Goal: Information Seeking & Learning: Check status

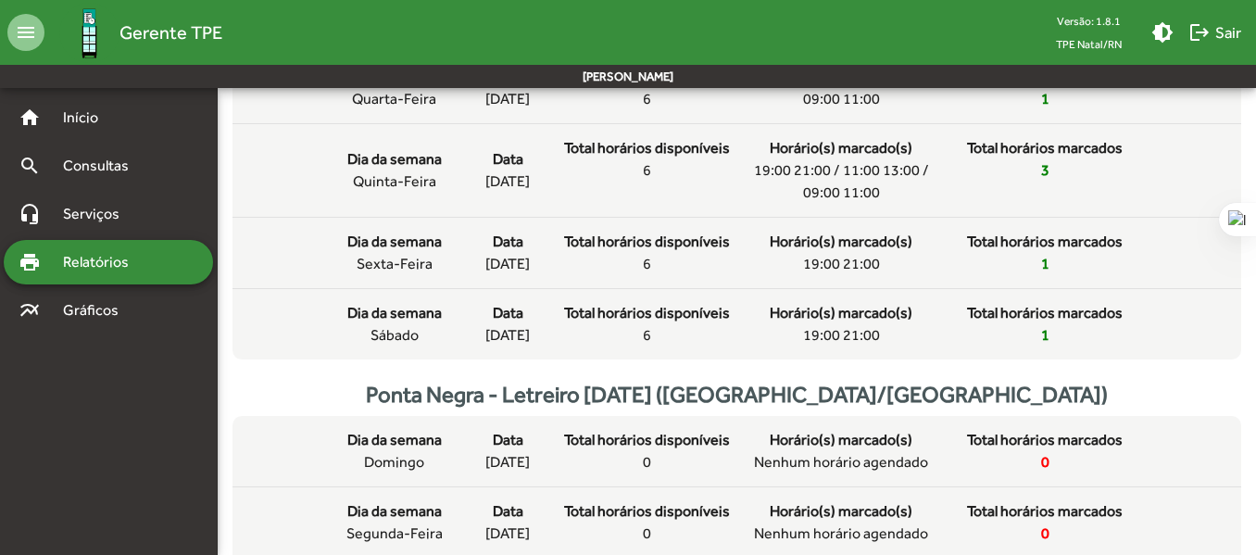
scroll to position [463, 0]
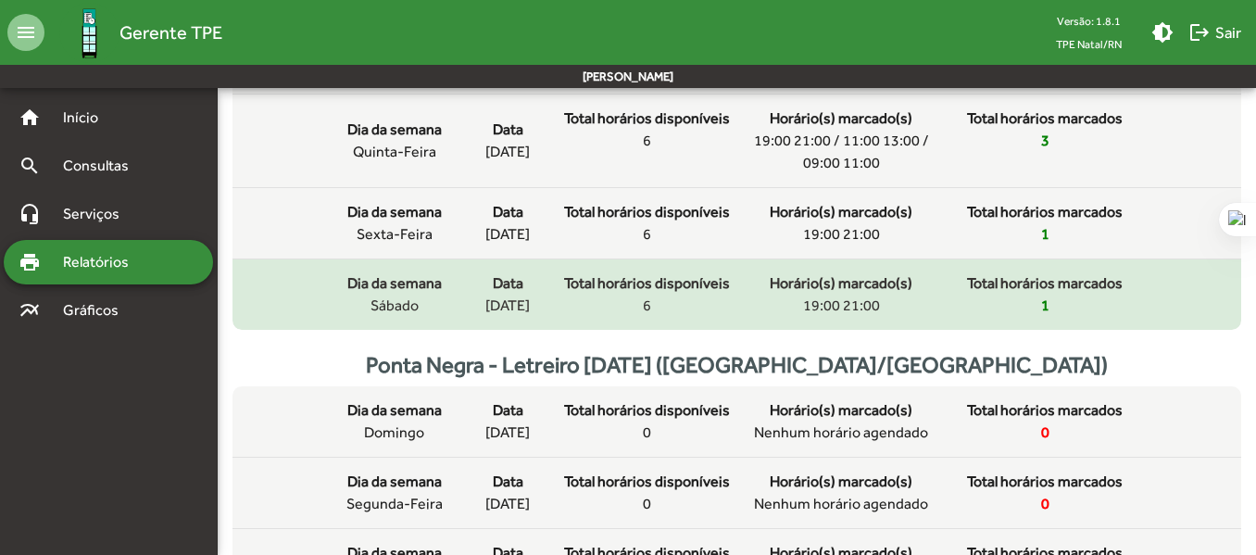
click at [1068, 299] on div "Total horários marcados 1" at bounding box center [1044, 294] width 185 height 44
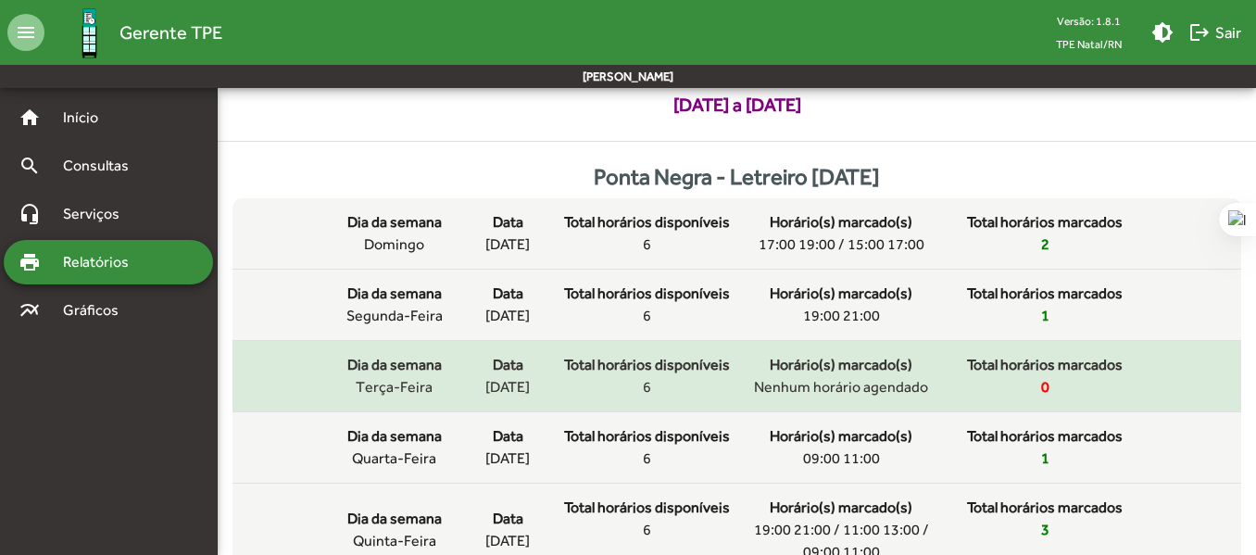
scroll to position [185, 0]
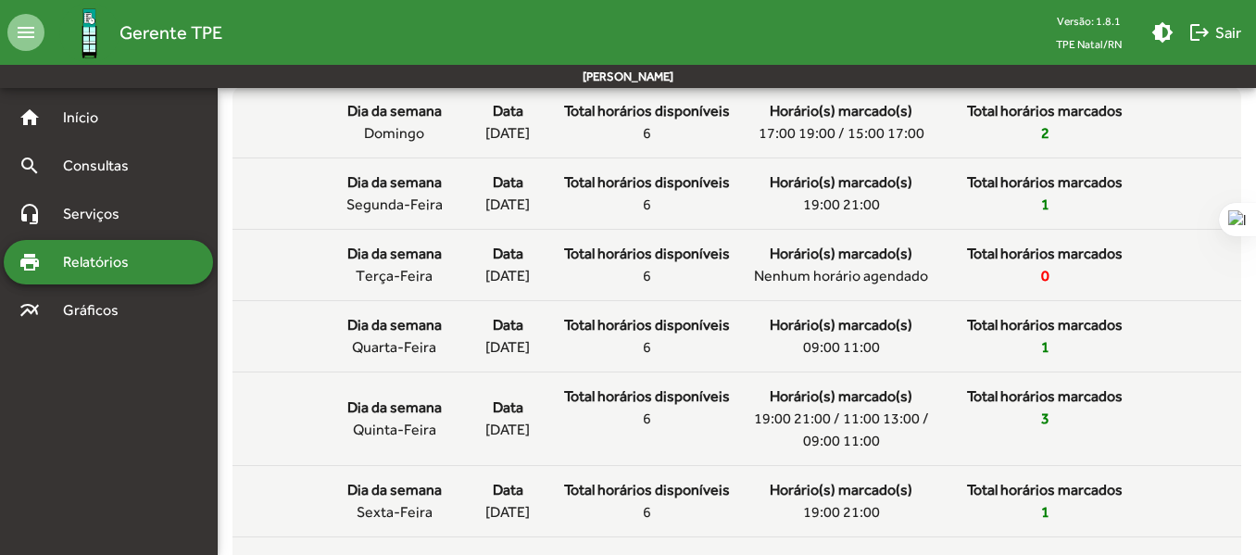
click at [106, 263] on span "Relatórios" at bounding box center [102, 262] width 101 height 22
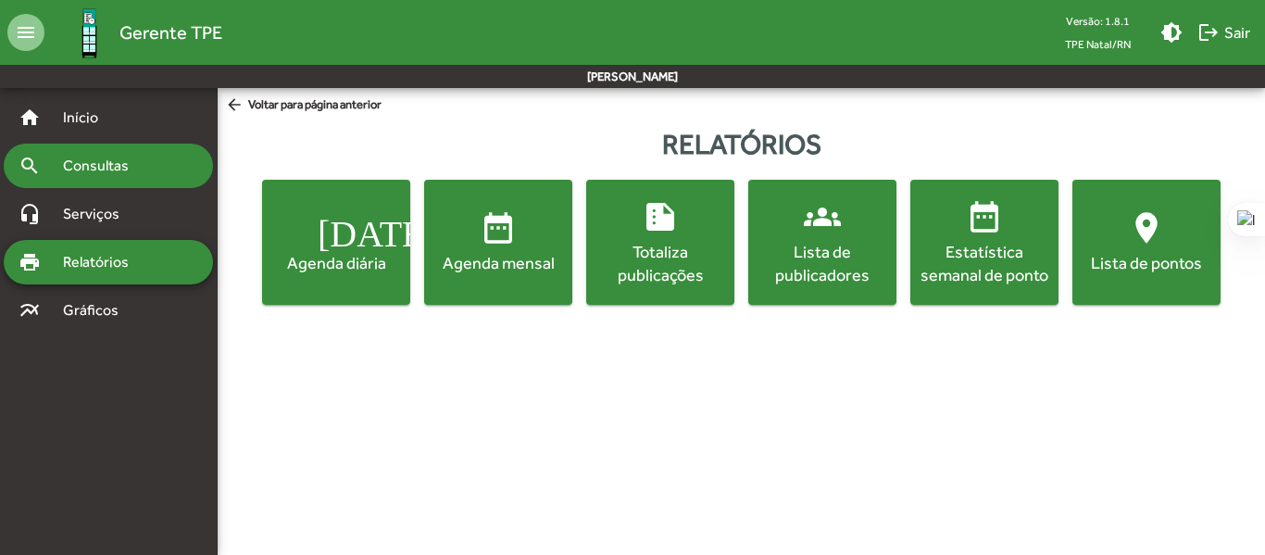
click at [132, 168] on span "Consultas" at bounding box center [102, 166] width 101 height 22
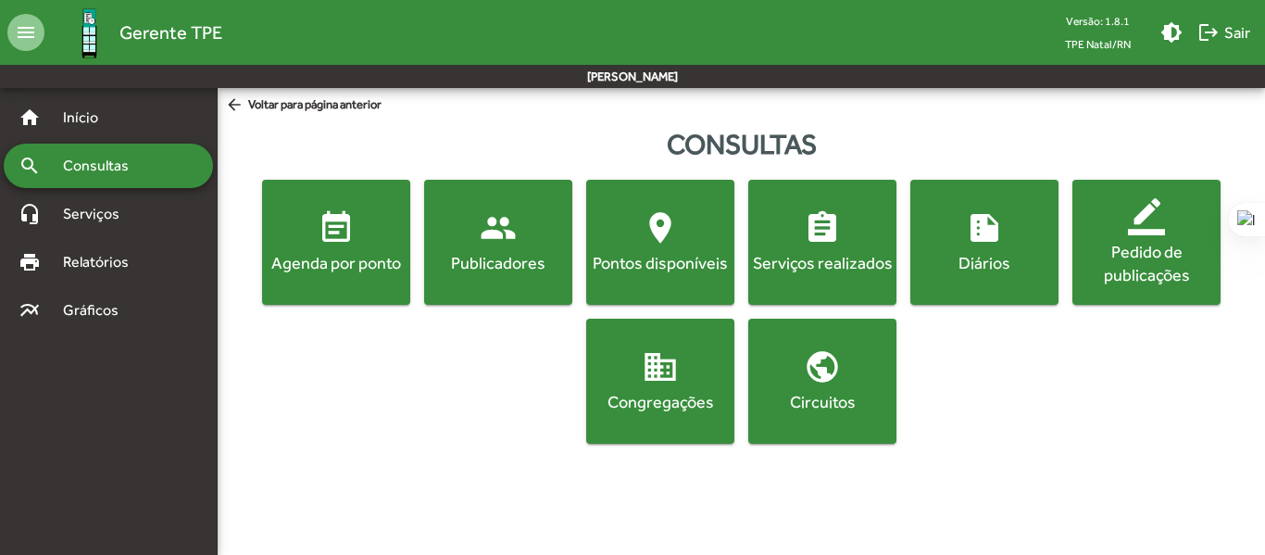
click at [344, 249] on span "event_note Agenda por ponto" at bounding box center [336, 241] width 141 height 65
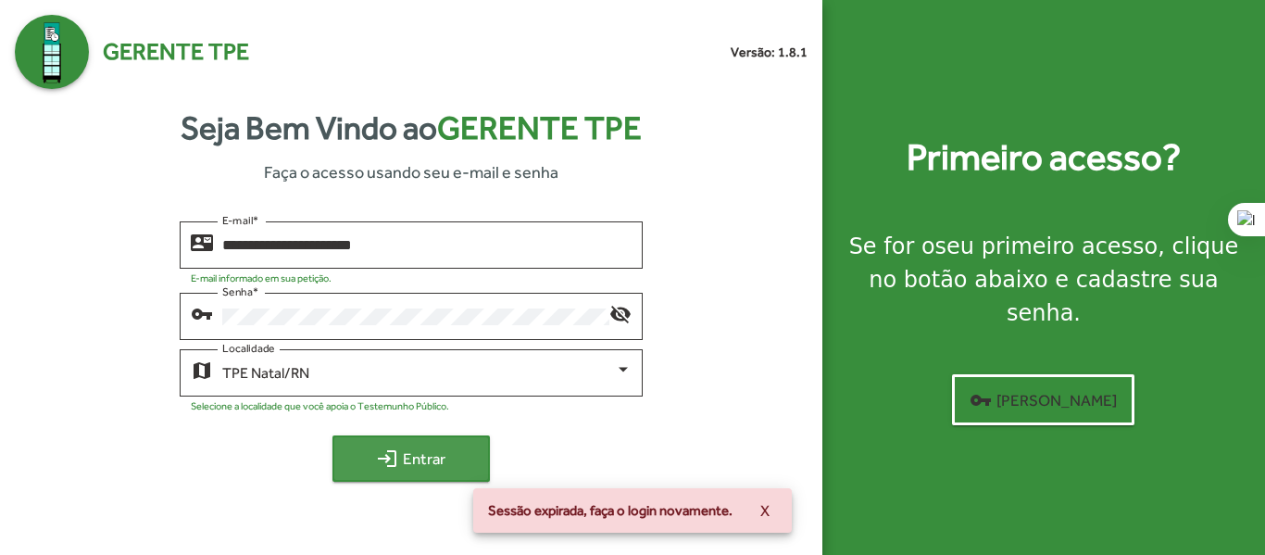
click at [428, 458] on span "login Entrar" at bounding box center [411, 458] width 124 height 33
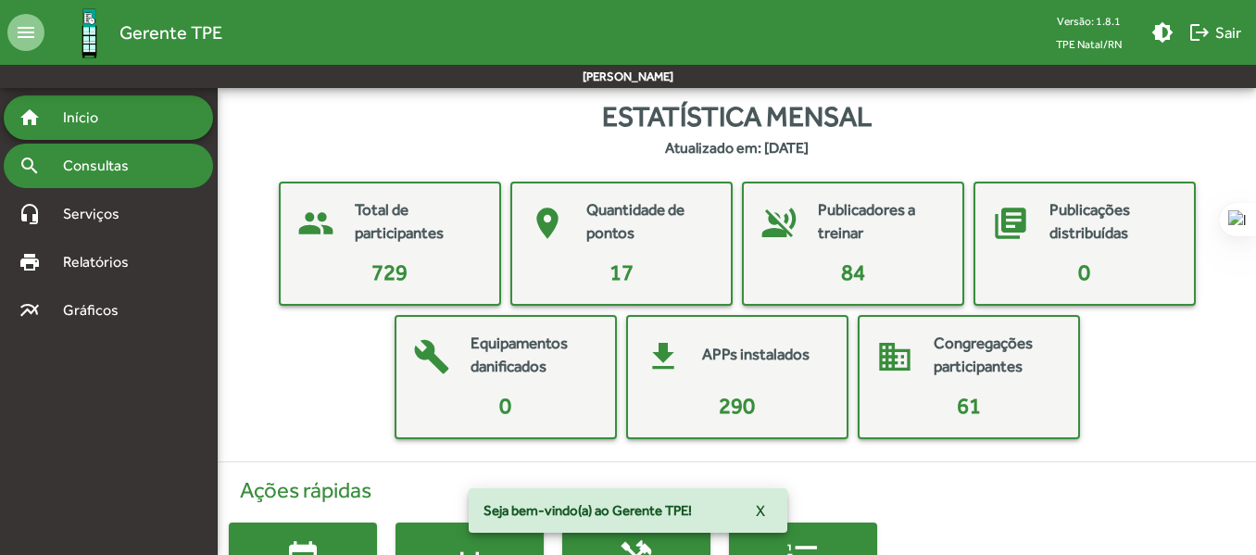
click at [124, 167] on span "Consultas" at bounding box center [102, 166] width 101 height 22
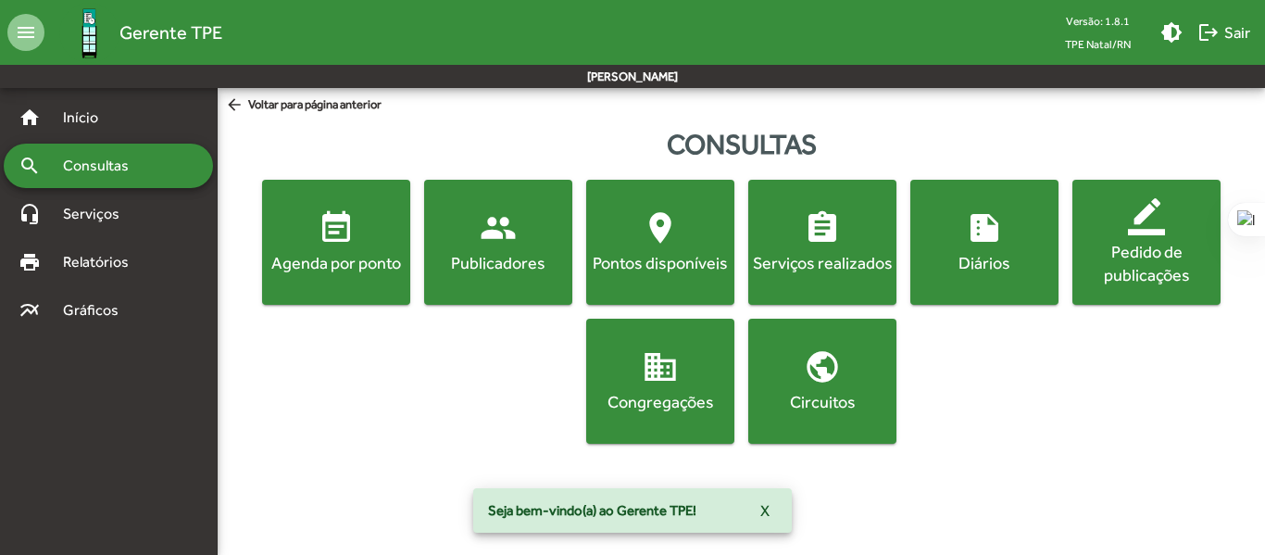
click at [354, 257] on div "Agenda por ponto" at bounding box center [336, 262] width 141 height 23
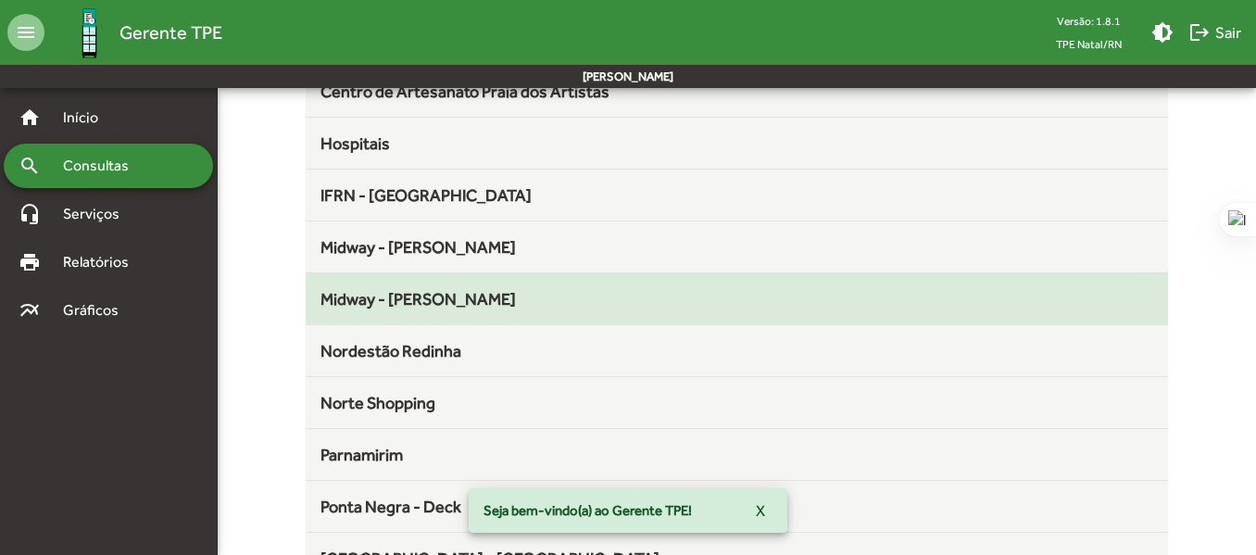
scroll to position [578, 0]
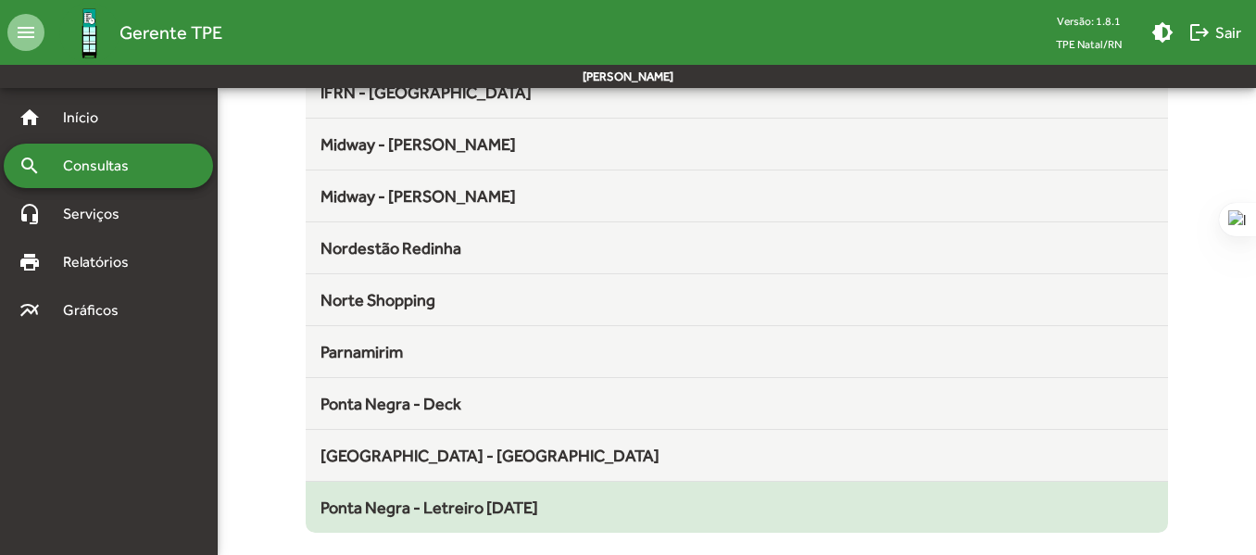
click at [505, 505] on span "Ponta Negra - Letreiro [DATE]" at bounding box center [429, 506] width 218 height 19
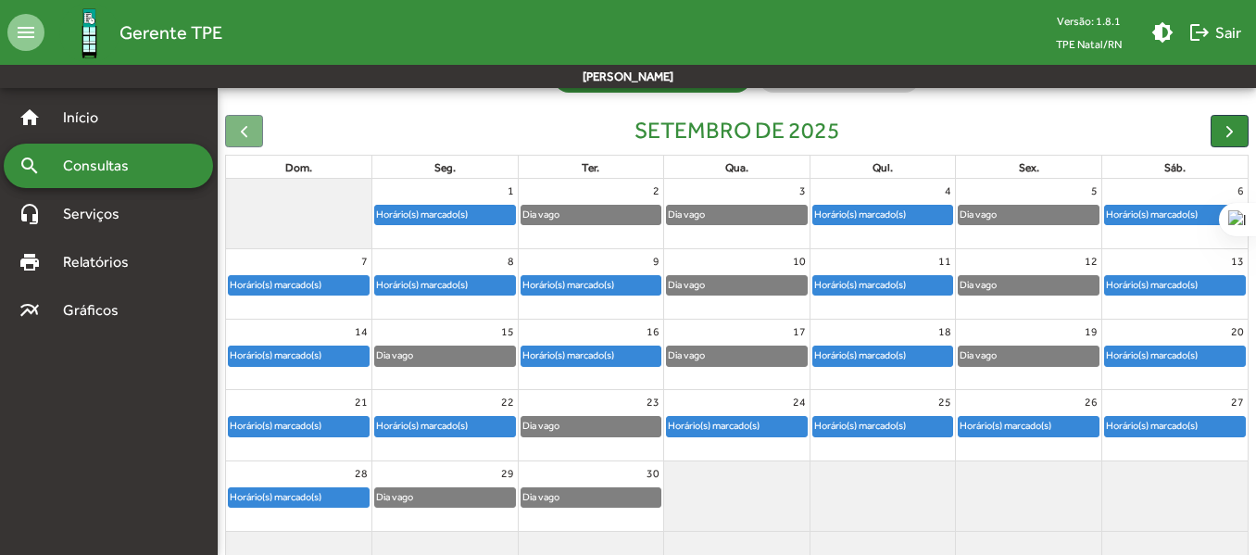
scroll to position [119, 0]
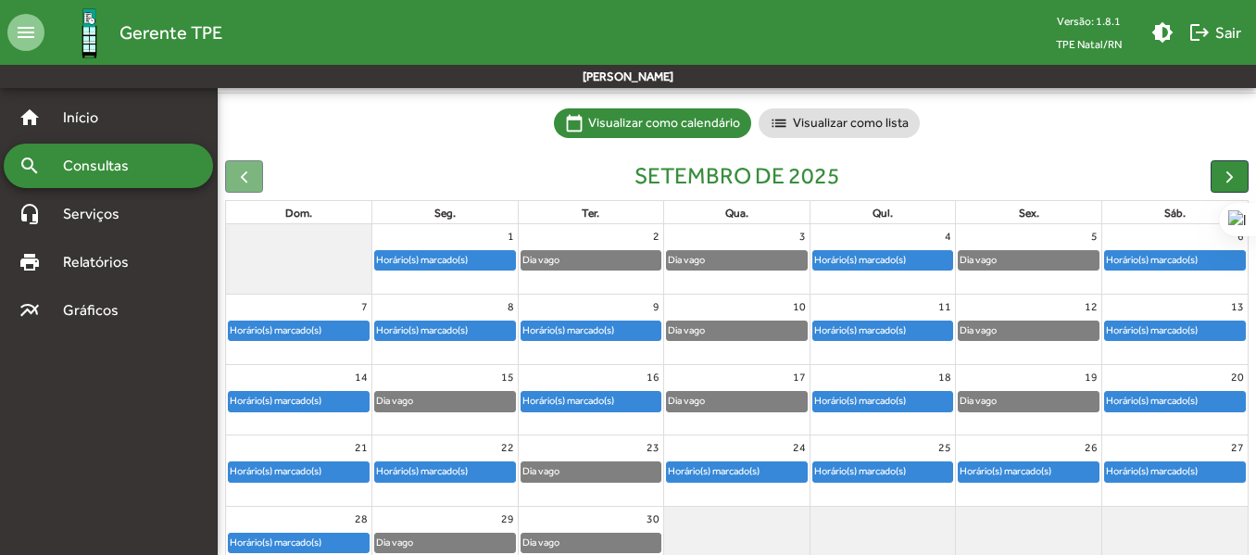
click at [466, 261] on div "Horário(s) marcado(s)" at bounding box center [422, 260] width 94 height 18
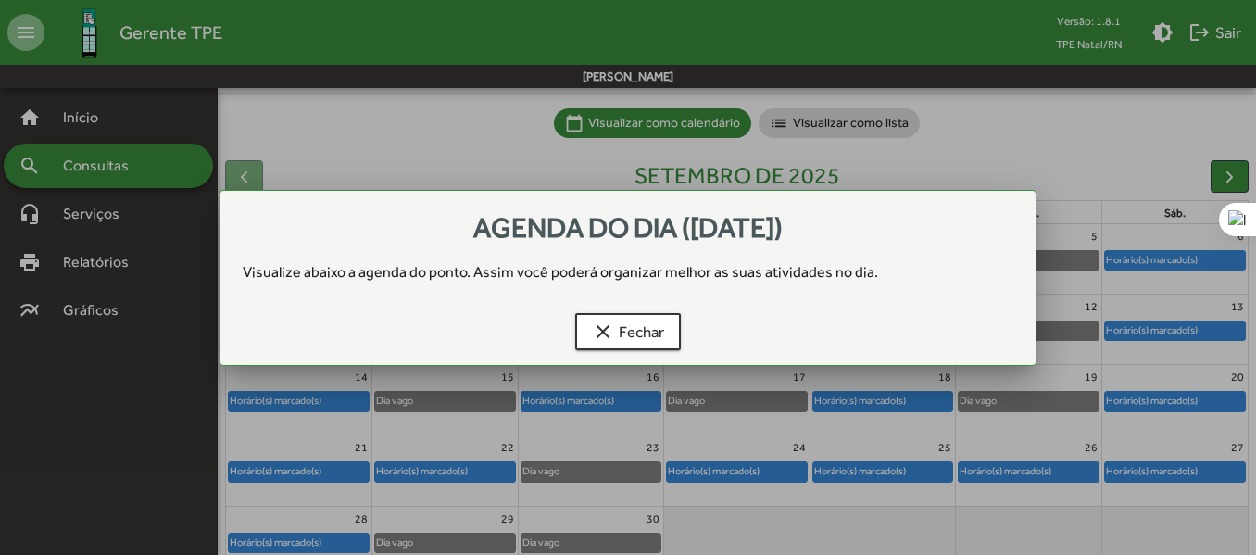
scroll to position [0, 0]
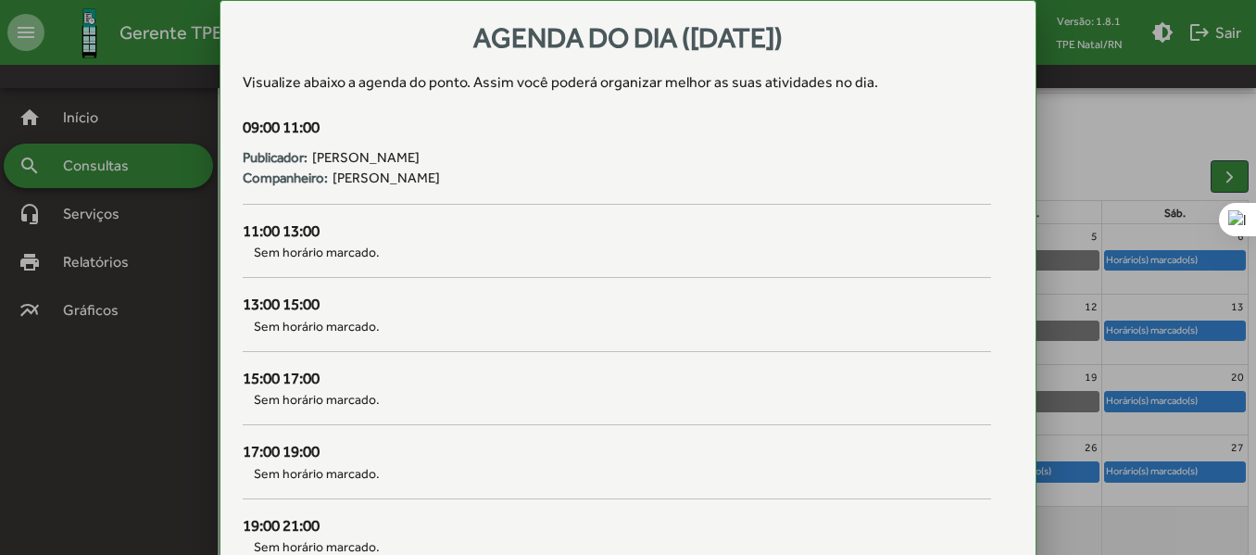
click at [1114, 114] on div at bounding box center [628, 277] width 1256 height 555
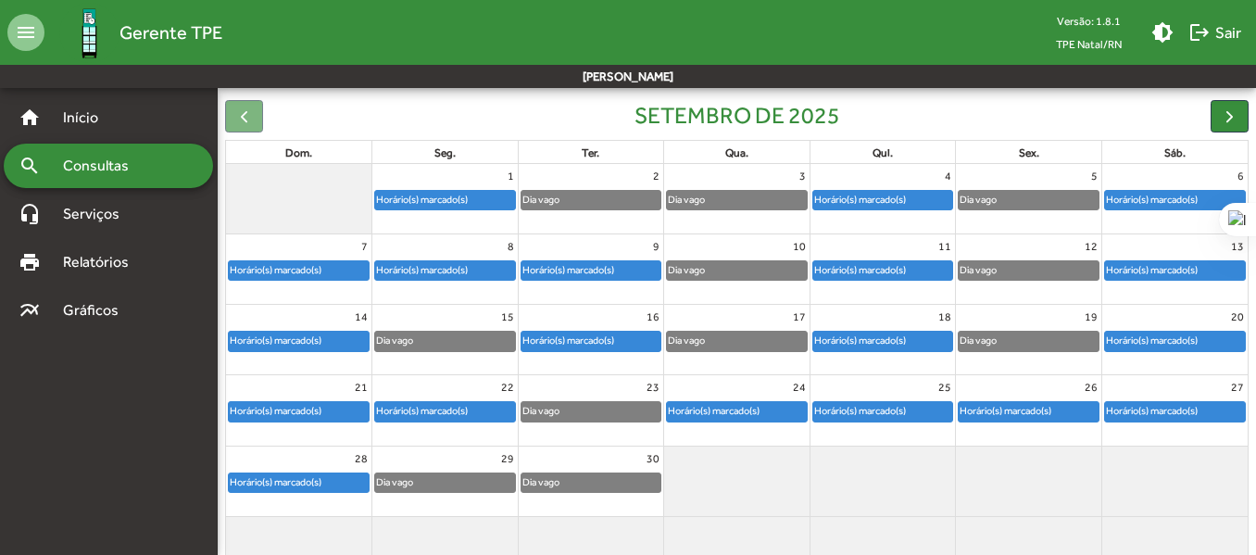
scroll to position [212, 0]
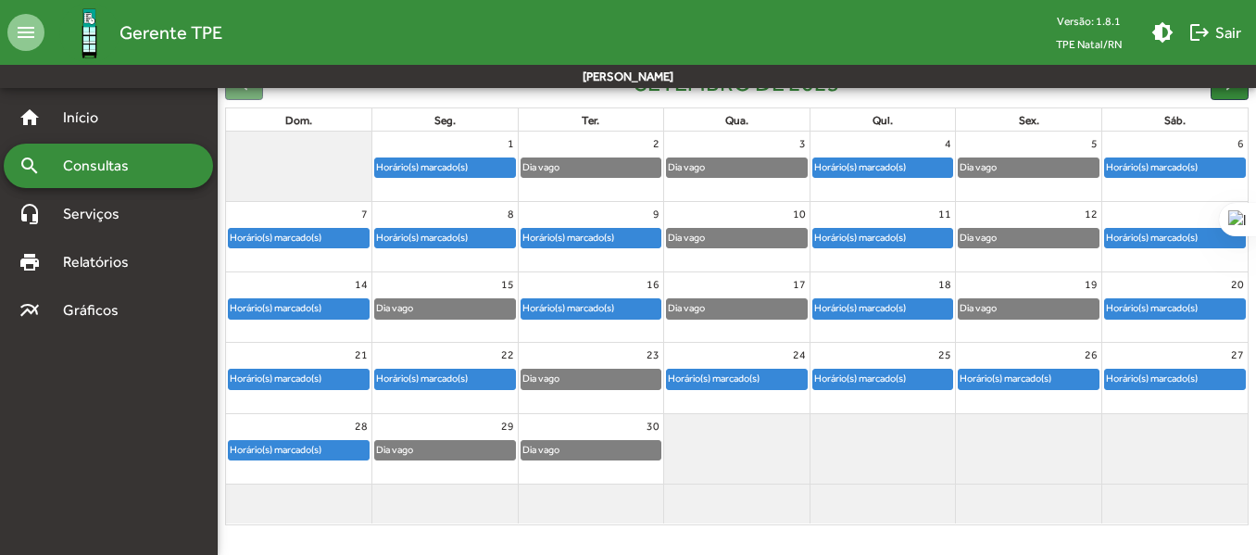
click at [442, 377] on div "Horário(s) marcado(s)" at bounding box center [422, 378] width 94 height 18
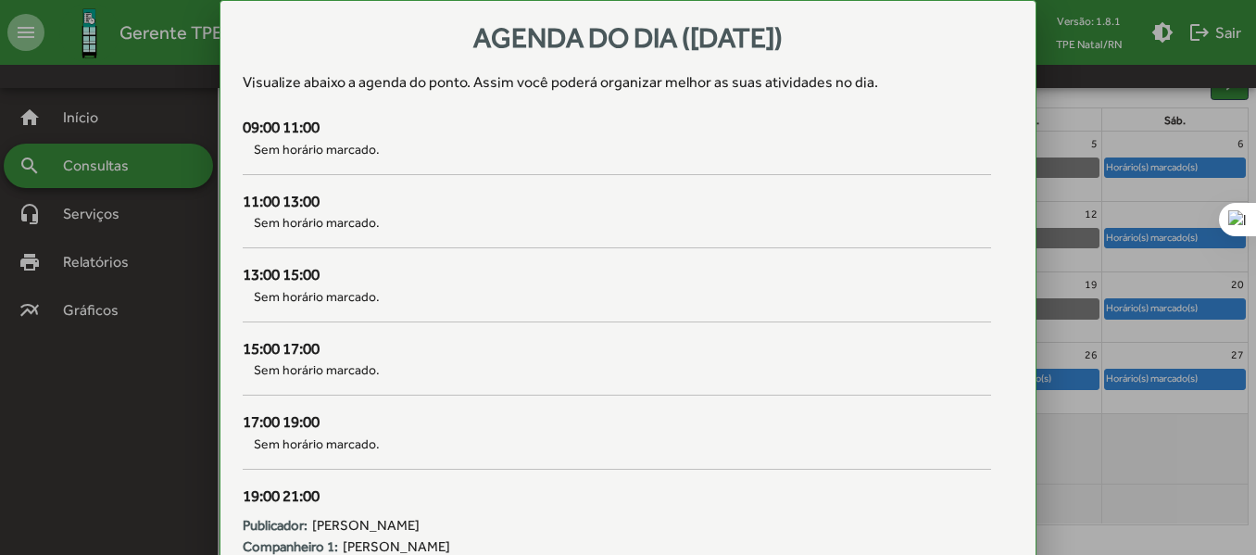
scroll to position [0, 0]
click at [1084, 216] on div at bounding box center [628, 277] width 1256 height 555
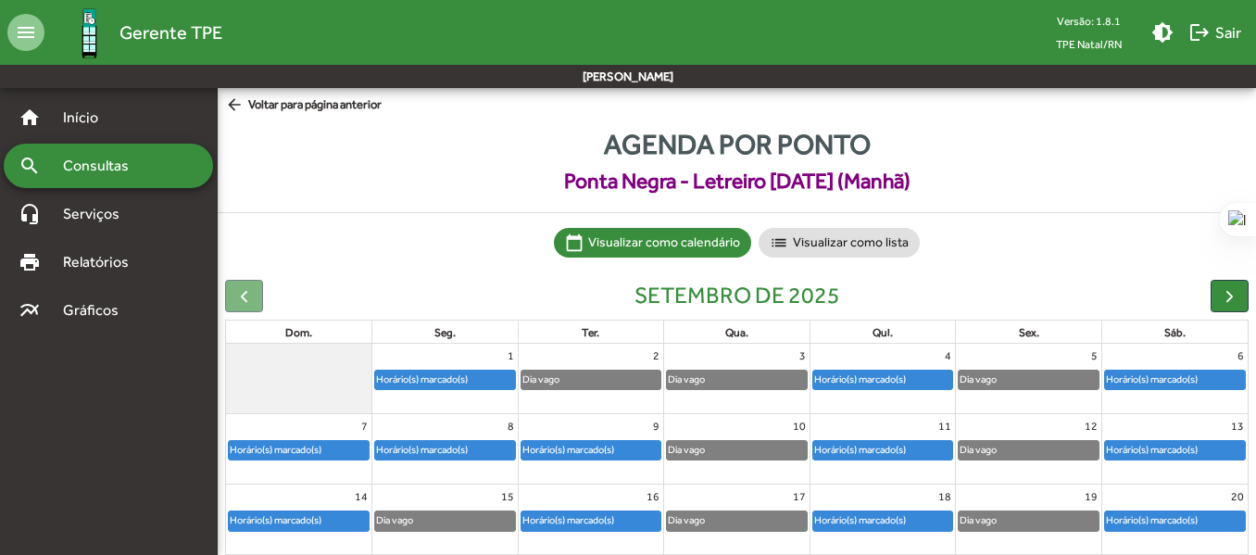
scroll to position [212, 0]
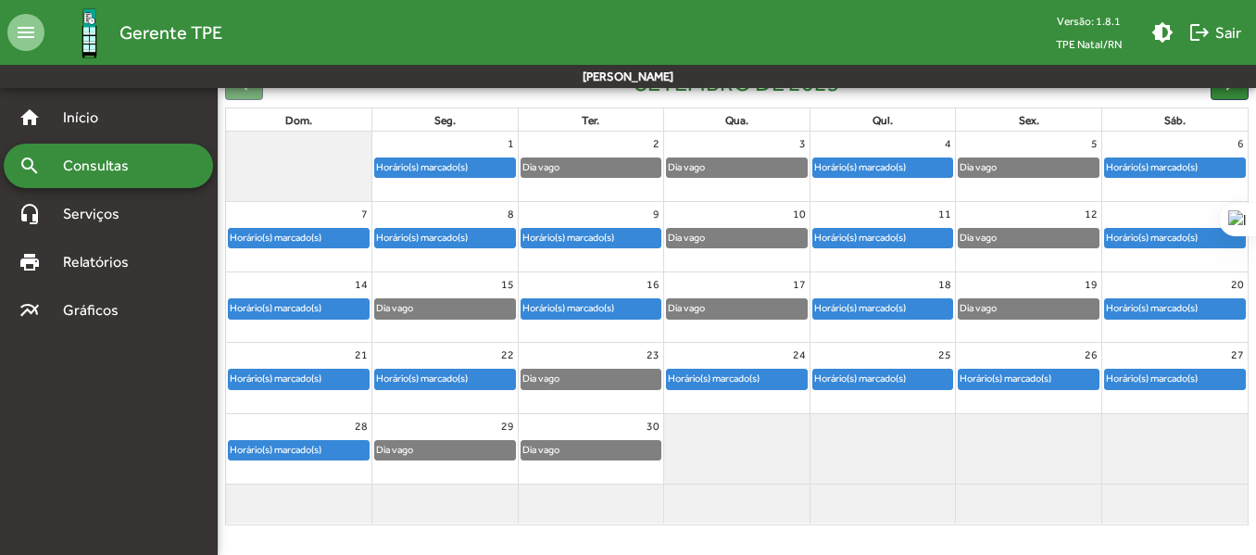
click at [742, 382] on div "Horário(s) marcado(s)" at bounding box center [714, 378] width 94 height 18
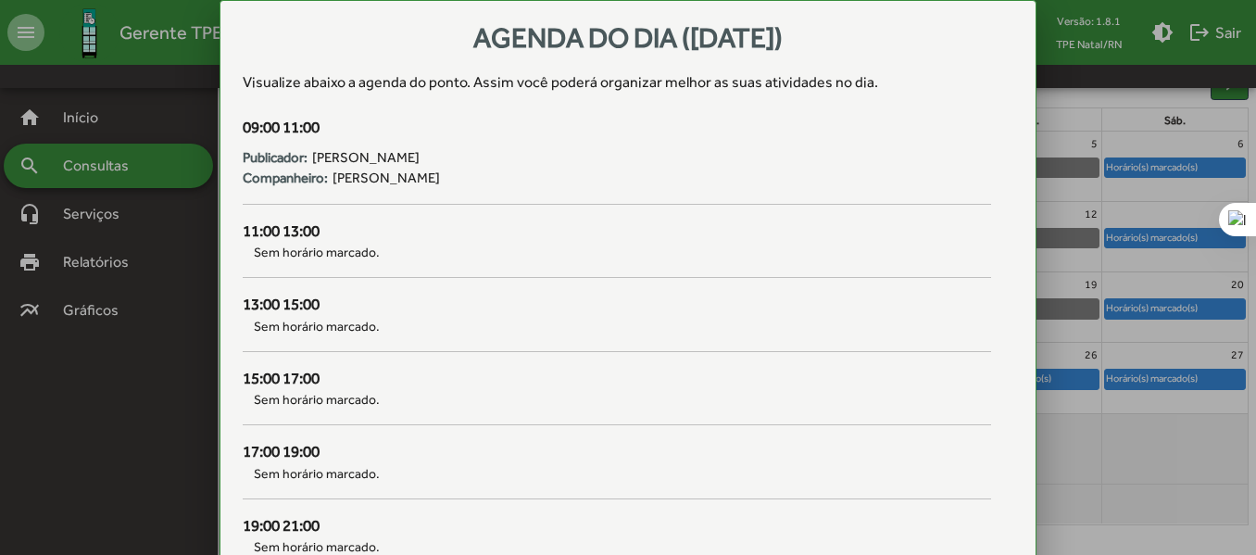
click at [1096, 199] on div at bounding box center [628, 277] width 1256 height 555
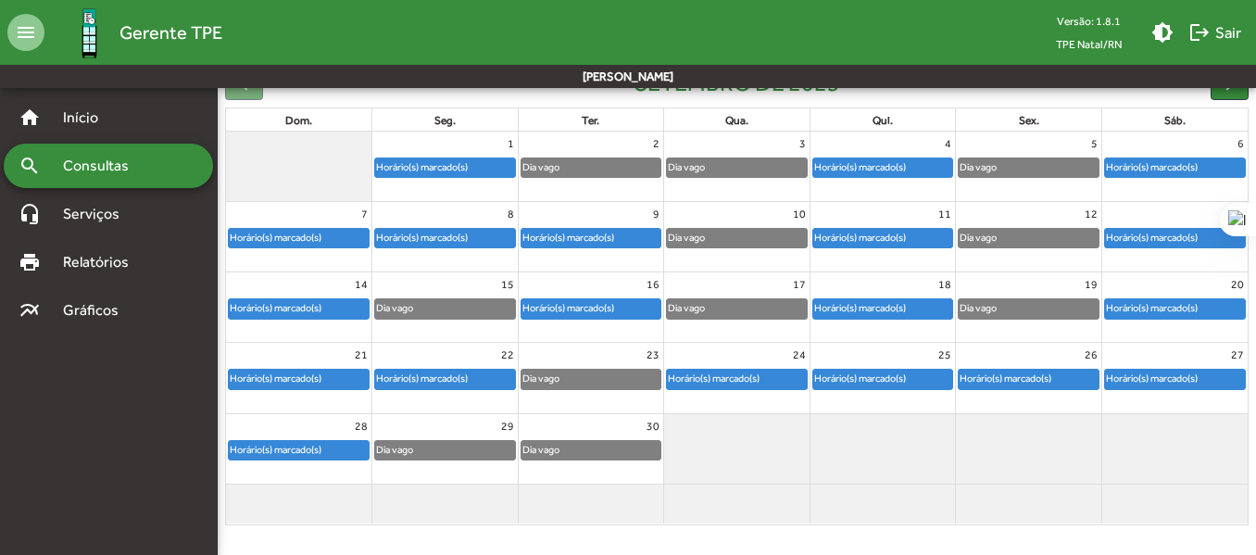
click at [870, 379] on div "Horário(s) marcado(s)" at bounding box center [860, 378] width 94 height 18
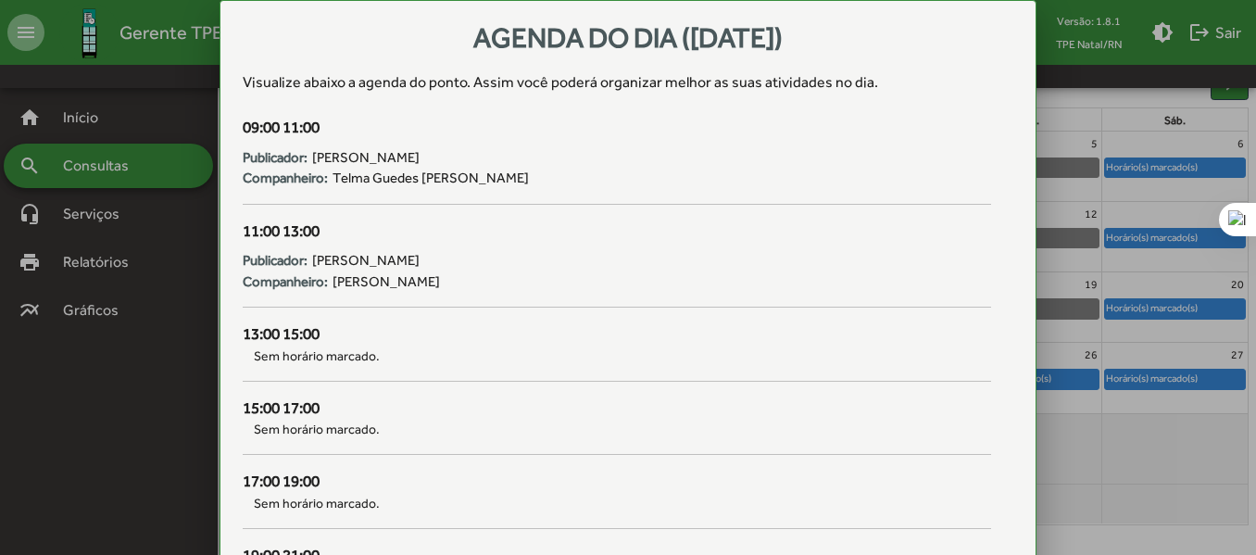
click at [1111, 357] on div at bounding box center [628, 277] width 1256 height 555
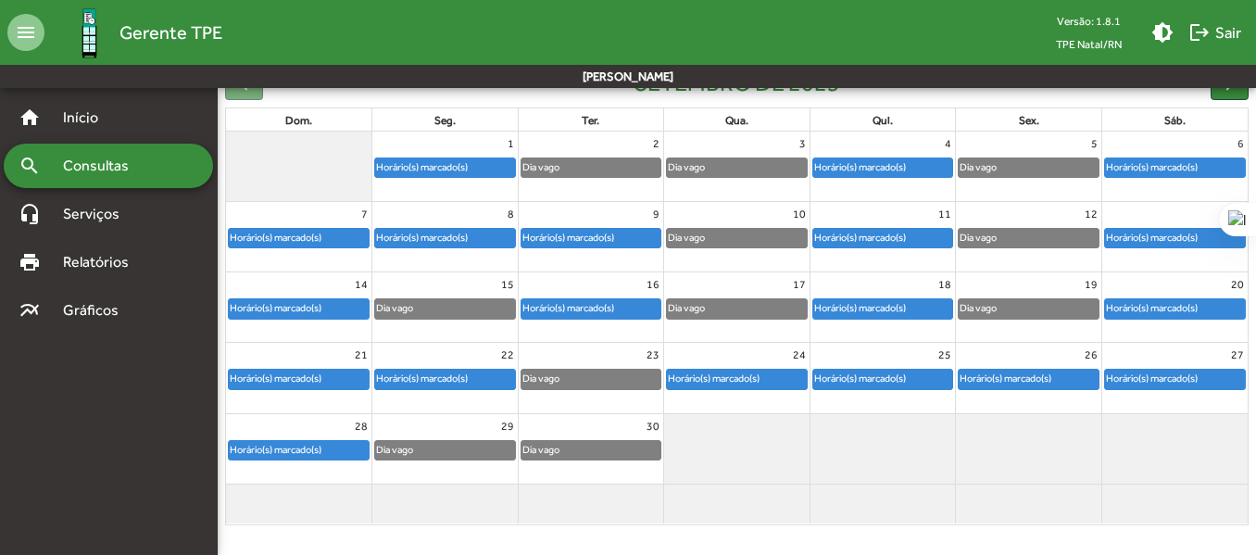
click at [1043, 380] on div "Horário(s) marcado(s)" at bounding box center [1005, 378] width 94 height 18
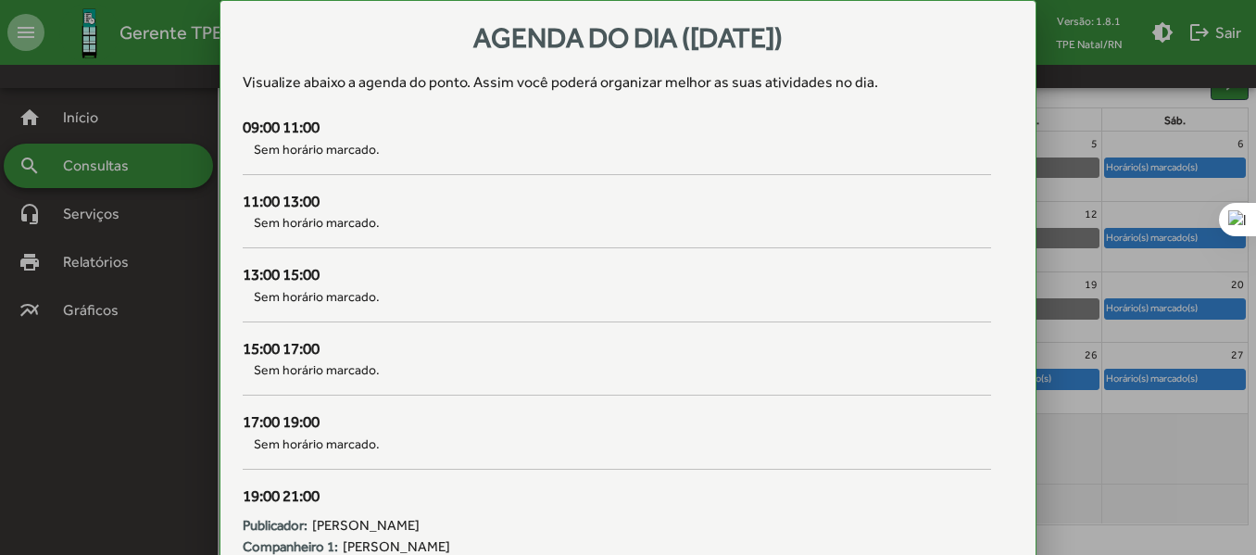
click at [1084, 369] on div at bounding box center [628, 277] width 1256 height 555
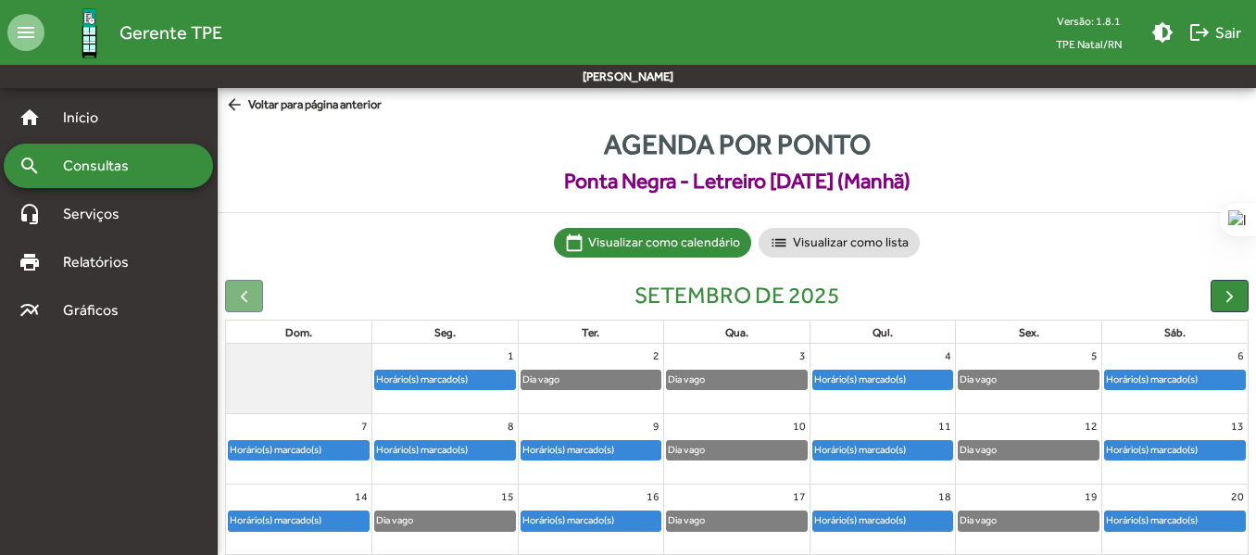
scroll to position [212, 0]
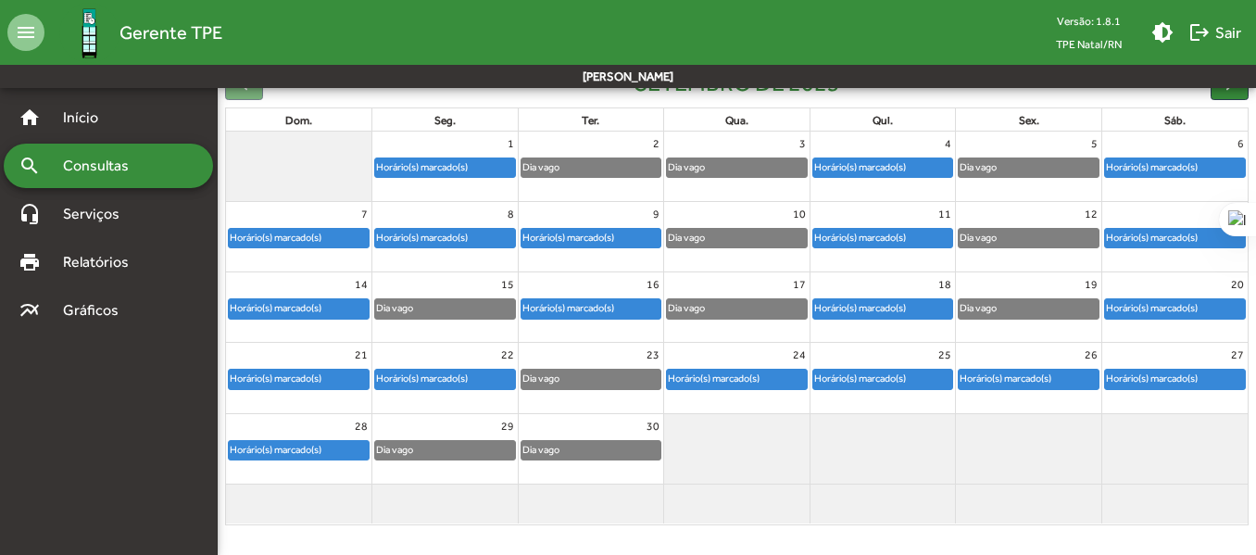
click at [1137, 378] on div "Horário(s) marcado(s)" at bounding box center [1152, 378] width 94 height 18
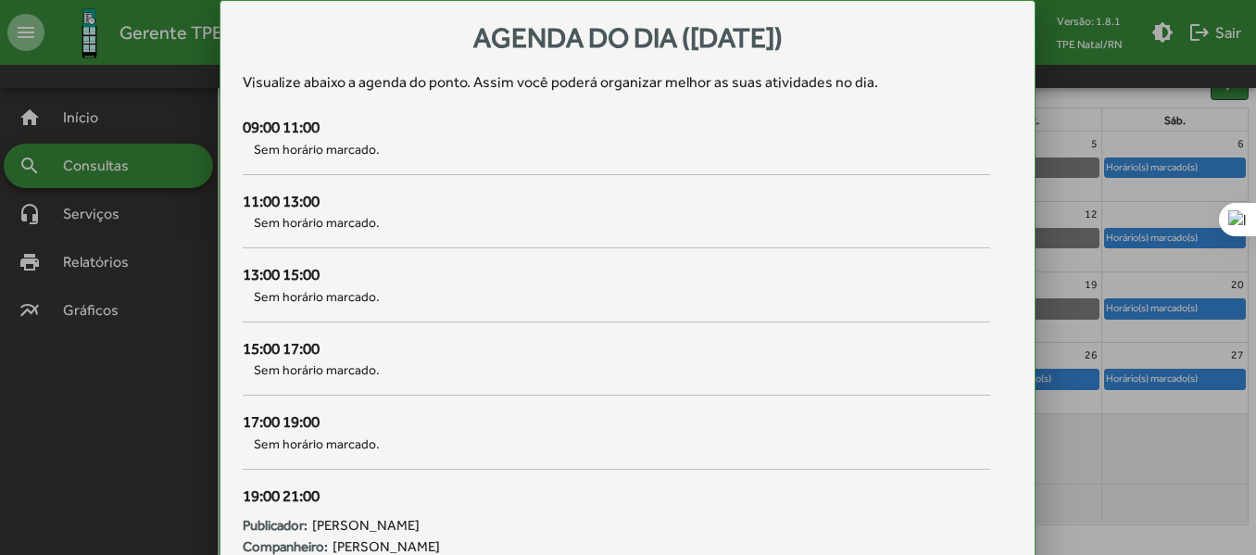
scroll to position [0, 0]
click at [1078, 303] on div at bounding box center [628, 277] width 1256 height 555
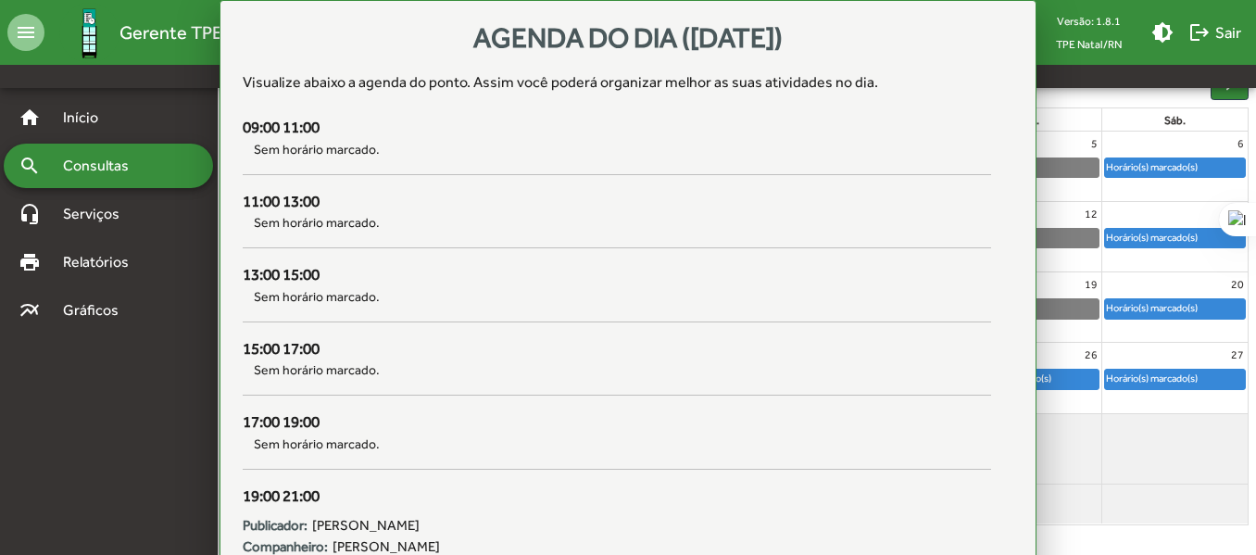
scroll to position [212, 0]
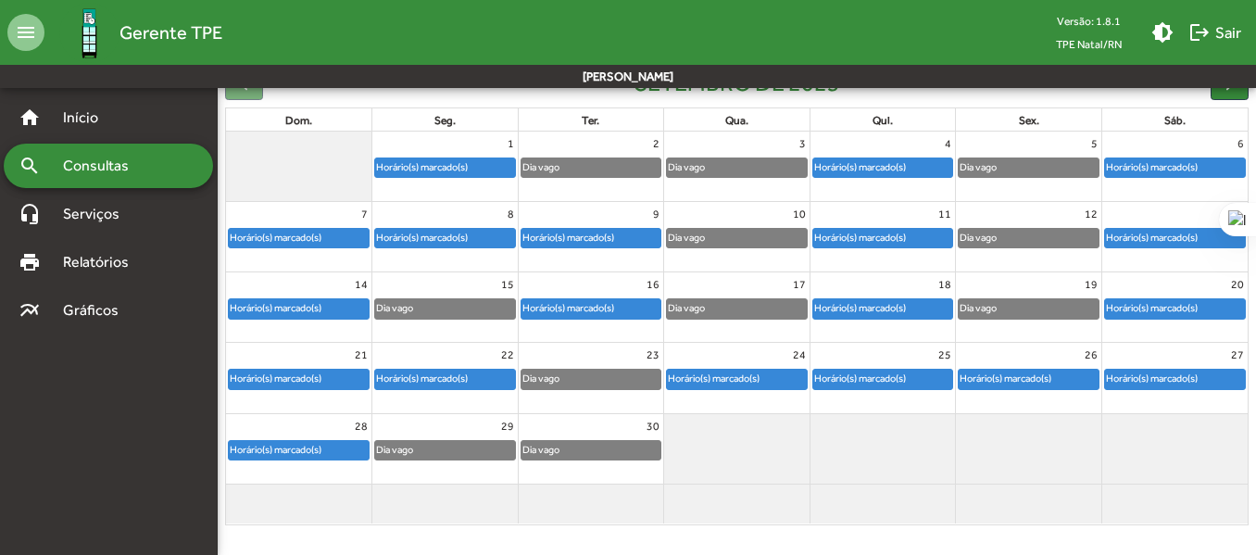
click at [426, 377] on div "Horário(s) marcado(s)" at bounding box center [422, 378] width 94 height 18
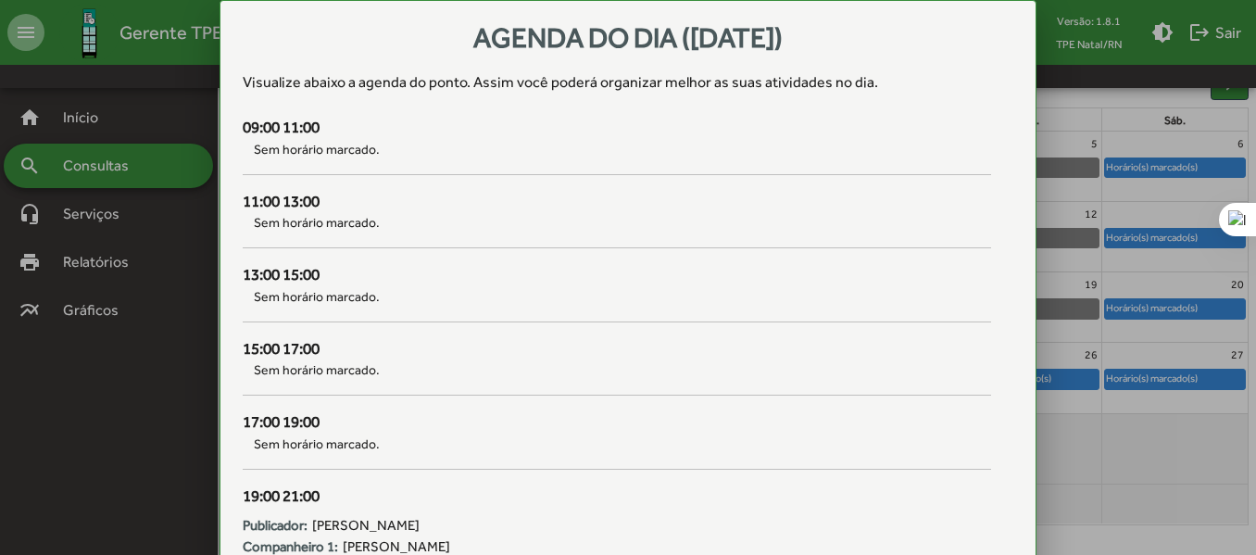
scroll to position [0, 0]
click at [1064, 96] on div at bounding box center [628, 277] width 1256 height 555
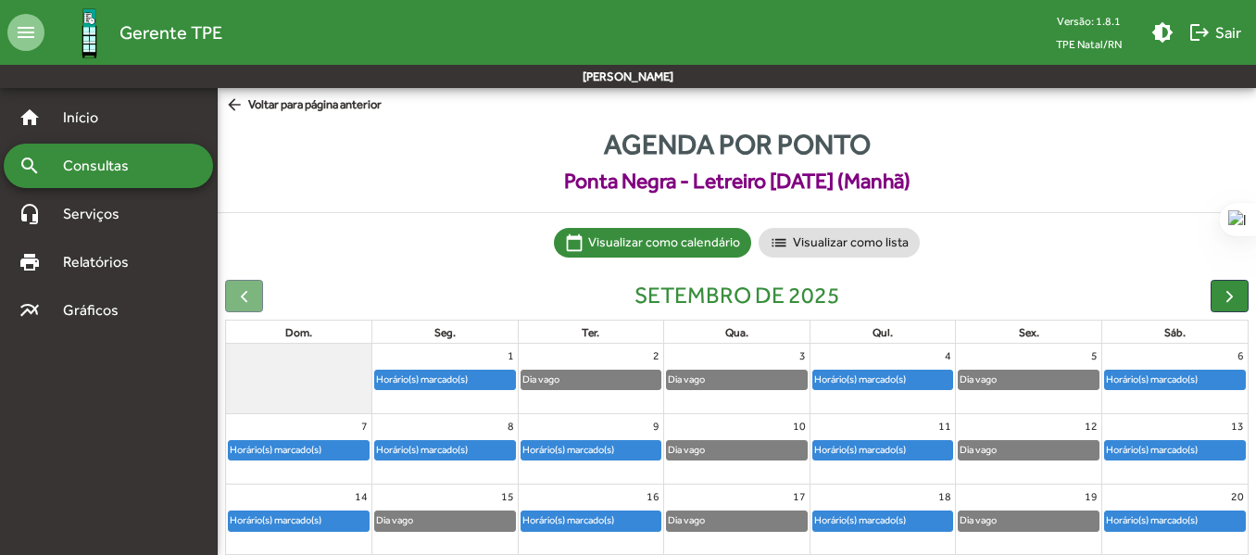
scroll to position [212, 0]
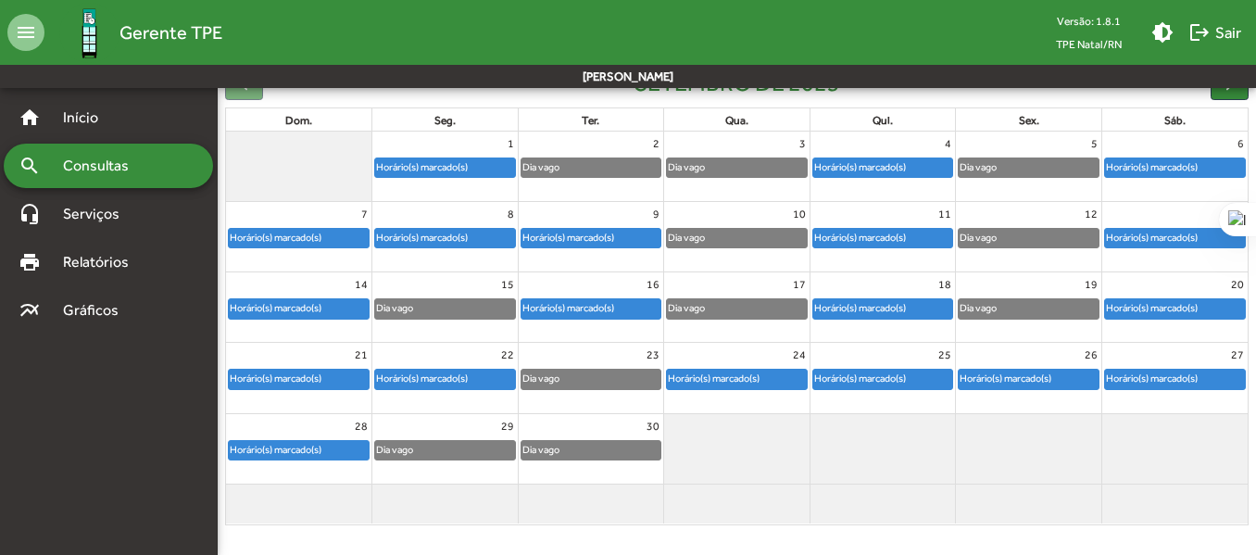
click at [740, 373] on div "Horário(s) marcado(s)" at bounding box center [714, 378] width 94 height 18
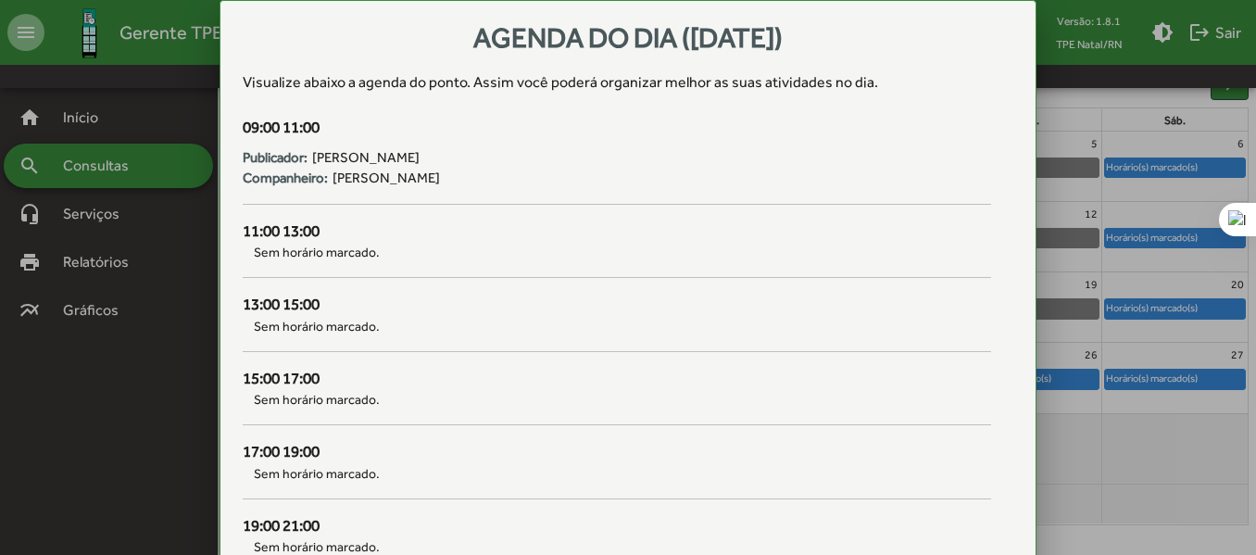
scroll to position [0, 0]
click at [1125, 280] on div at bounding box center [628, 277] width 1256 height 555
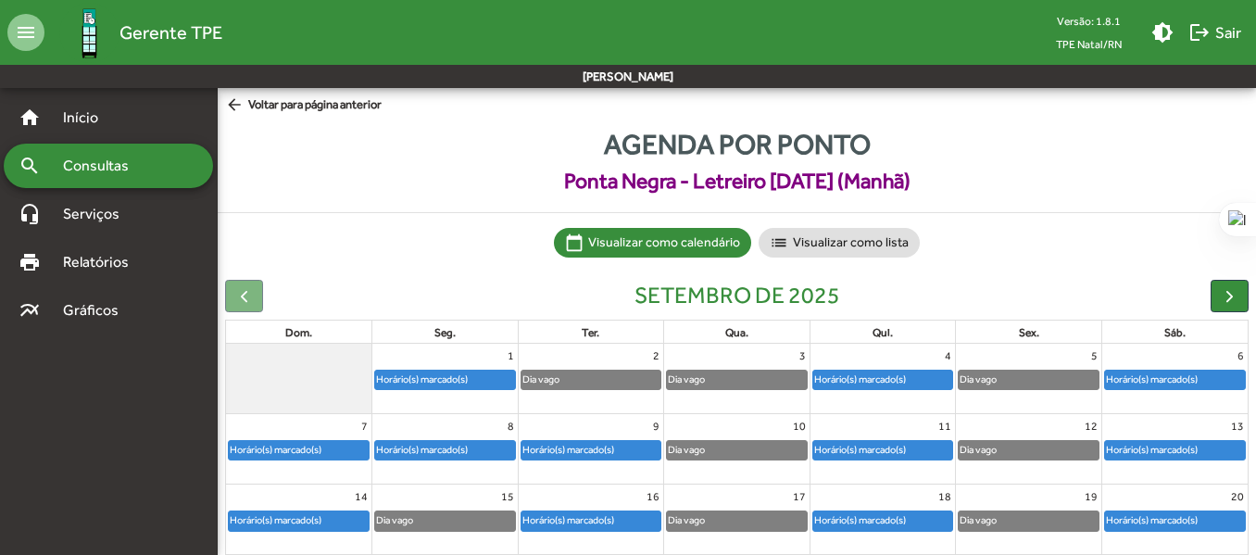
scroll to position [212, 0]
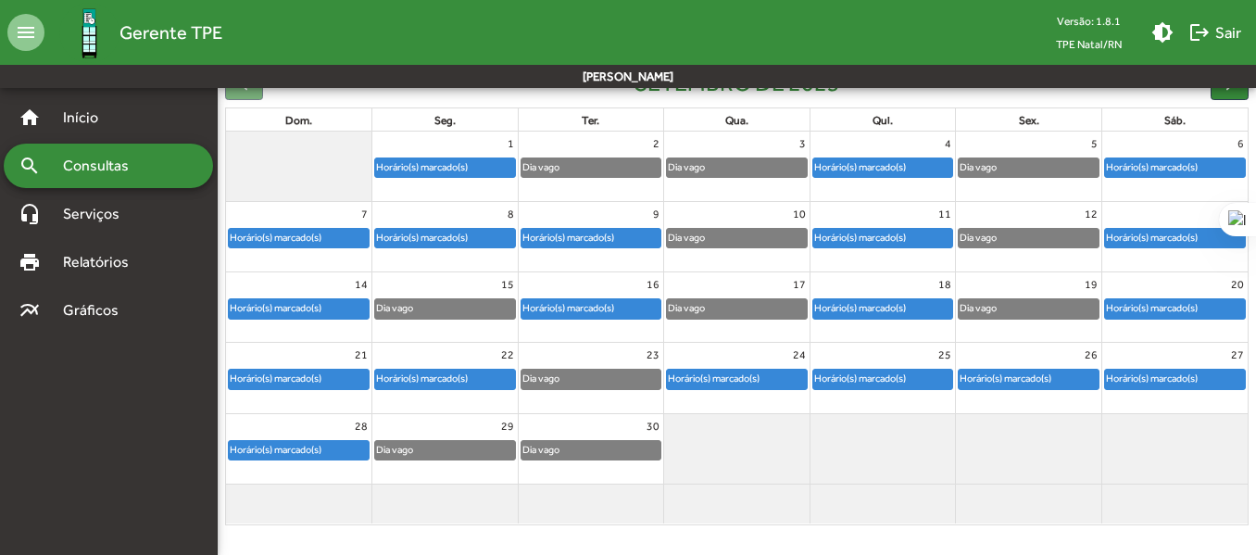
click at [887, 382] on div "Horário(s) marcado(s)" at bounding box center [860, 378] width 94 height 18
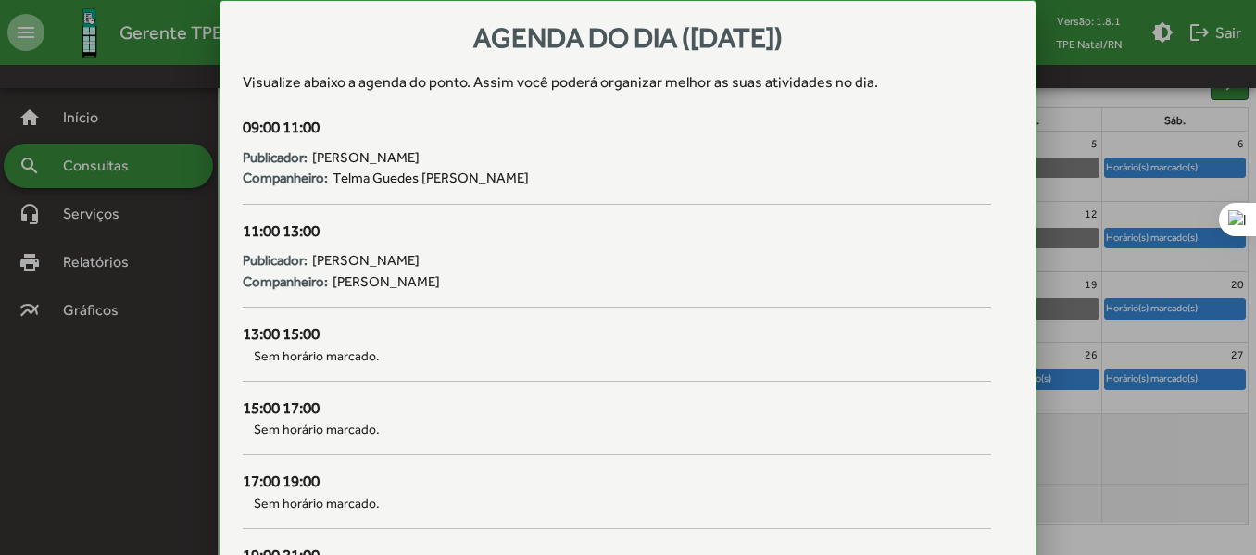
click at [1113, 296] on div at bounding box center [628, 277] width 1256 height 555
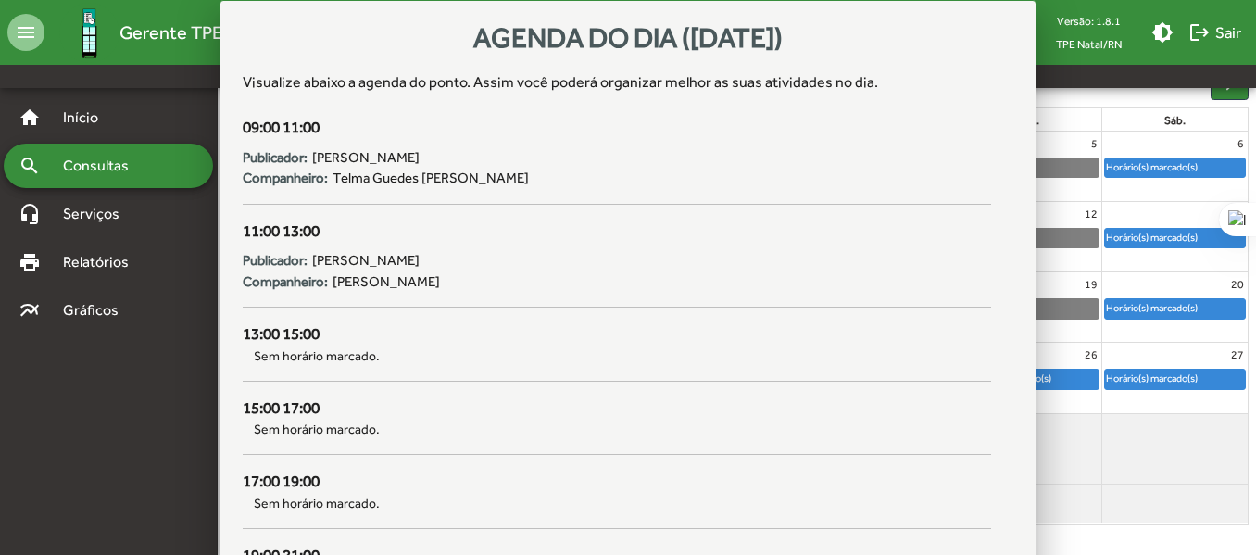
scroll to position [212, 0]
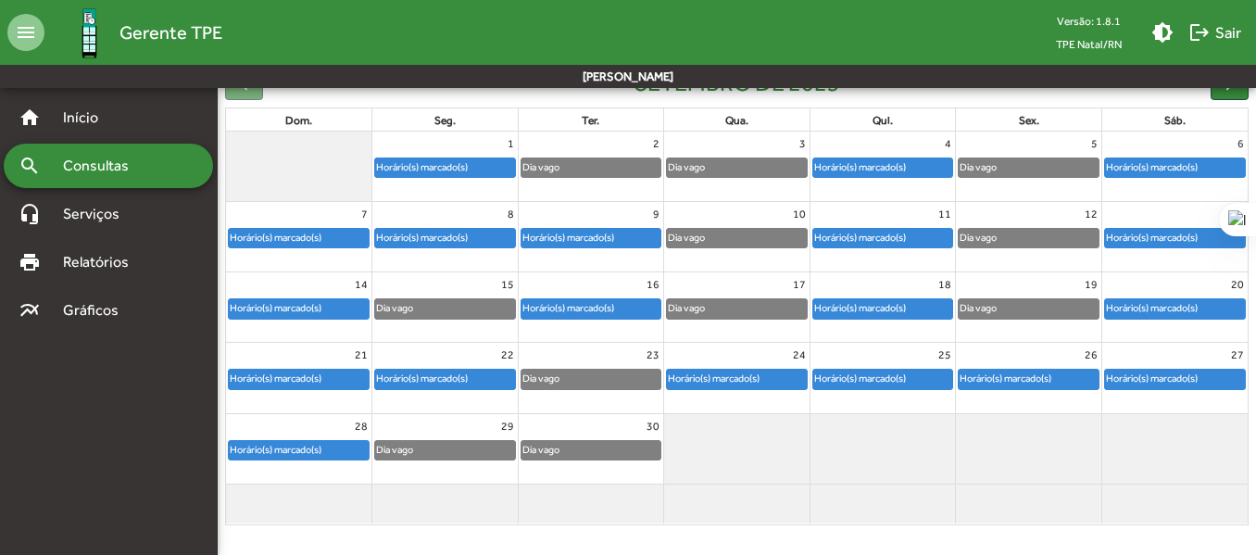
click at [1001, 374] on div "Horário(s) marcado(s)" at bounding box center [1005, 378] width 94 height 18
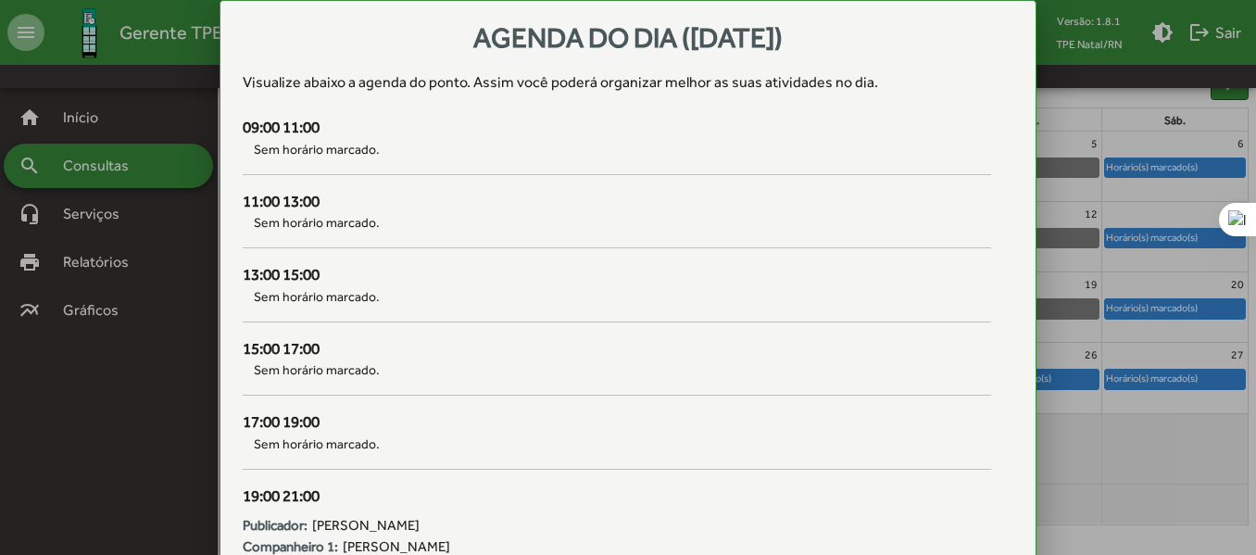
click at [1129, 310] on div at bounding box center [628, 277] width 1256 height 555
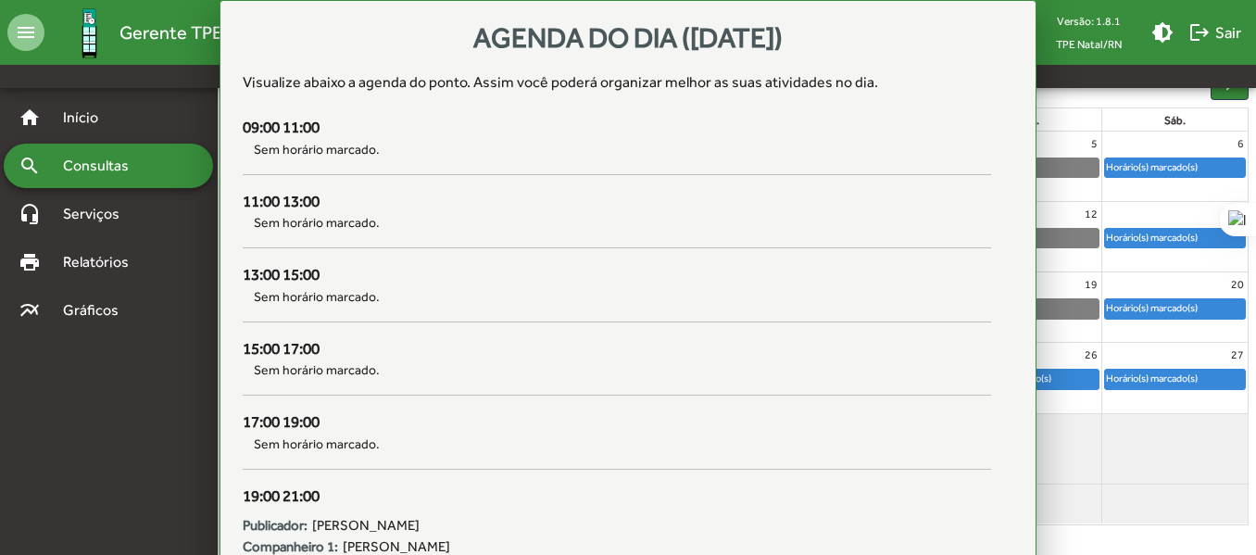
scroll to position [212, 0]
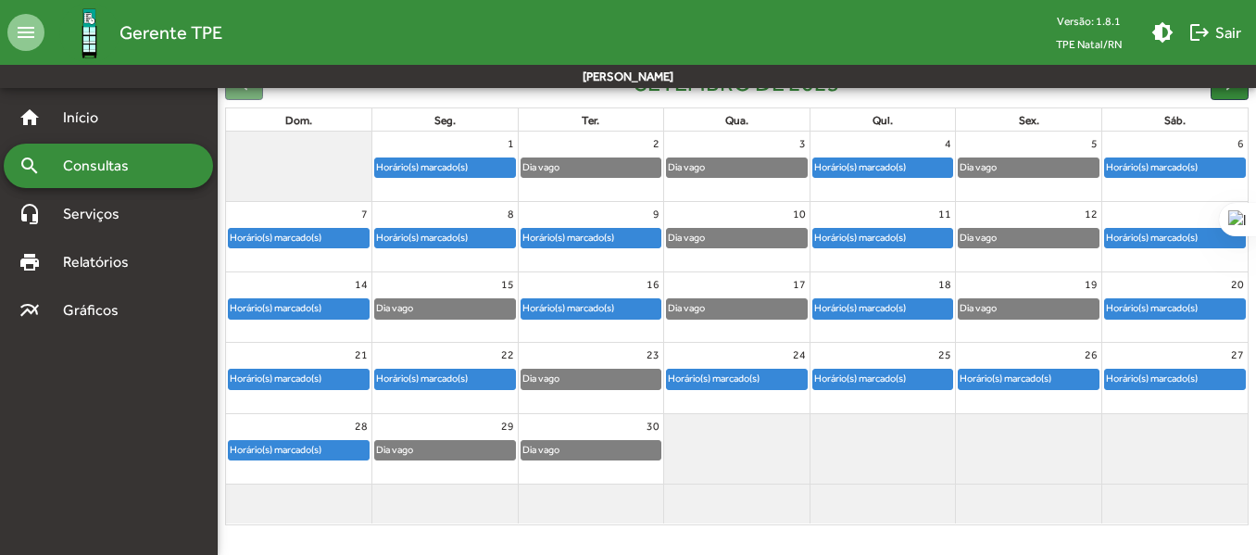
click at [976, 383] on div "Horário(s) marcado(s)" at bounding box center [1005, 378] width 94 height 18
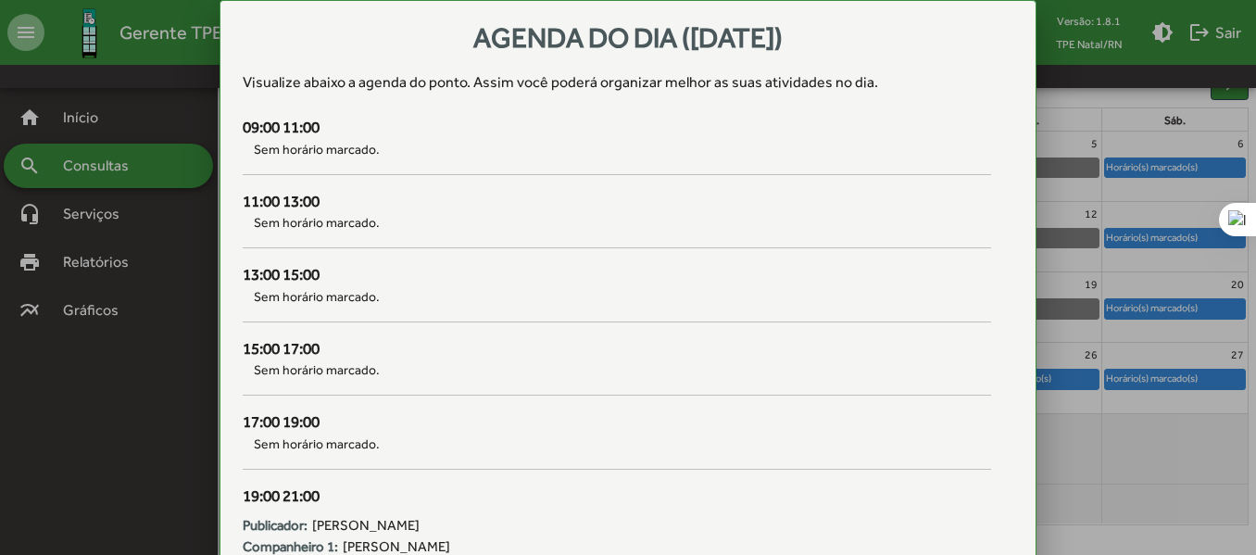
scroll to position [0, 0]
click at [1089, 167] on div at bounding box center [628, 277] width 1256 height 555
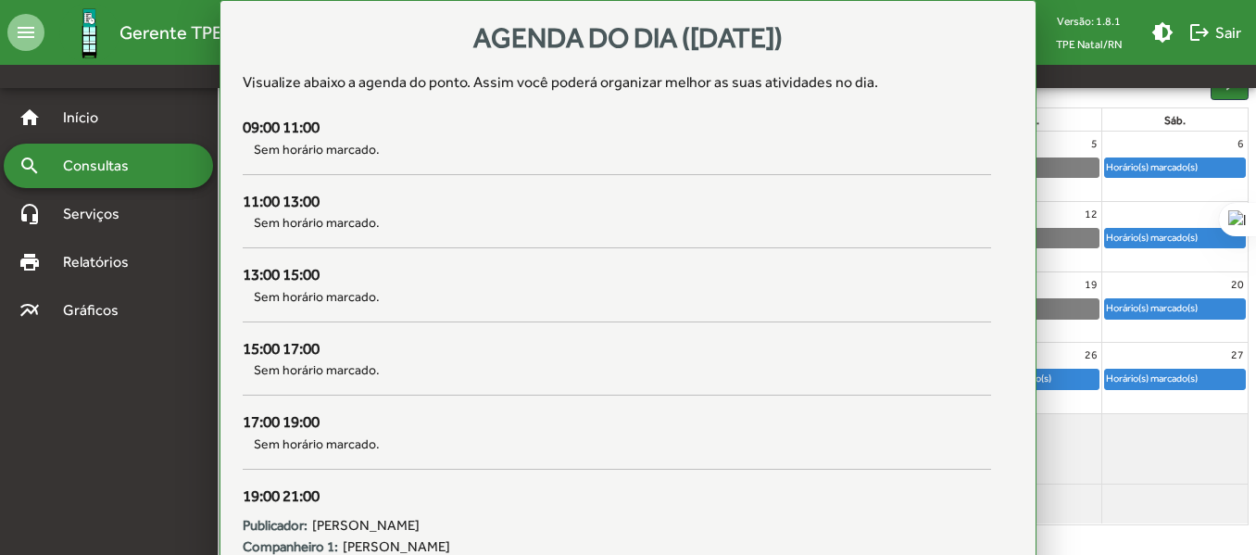
scroll to position [212, 0]
